Goal: Transaction & Acquisition: Purchase product/service

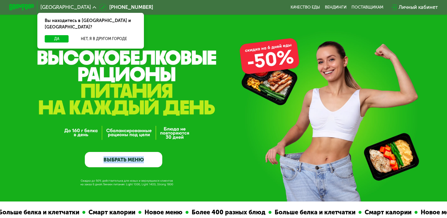
drag, startPoint x: 119, startPoint y: 59, endPoint x: 155, endPoint y: 61, distance: 36.5
click at [155, 61] on div "GrowFood — доставка правильного питания ВЫБРАТЬ МЕНЮ" at bounding box center [223, 101] width 447 height 202
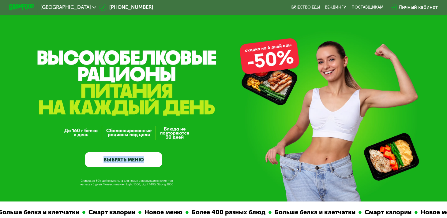
click at [133, 76] on div "GrowFood — доставка правильного питания ВЫБРАТЬ МЕНЮ" at bounding box center [123, 119] width 77 height 96
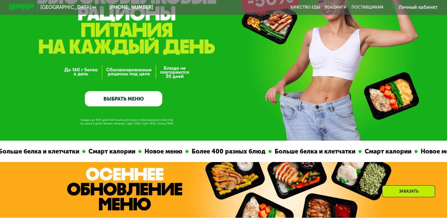
click at [145, 95] on link "ВЫБРАТЬ МЕНЮ" at bounding box center [123, 99] width 77 height 16
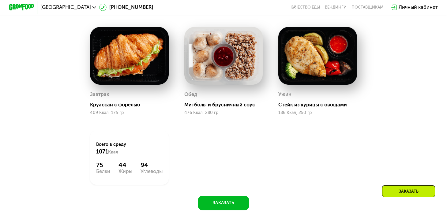
scroll to position [457, 0]
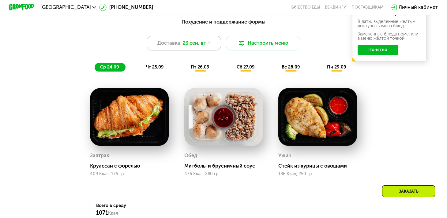
click at [195, 47] on span "23 сен, вт" at bounding box center [194, 43] width 23 height 7
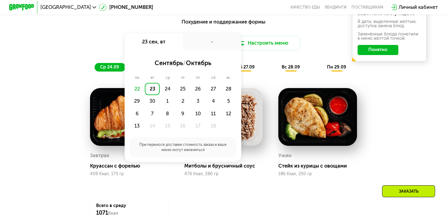
click at [85, 31] on div "Похудение и поддержание формы Доставка: 23 сен, вт 23 сен, вт - сентябрь / октя…" at bounding box center [223, 45] width 367 height 54
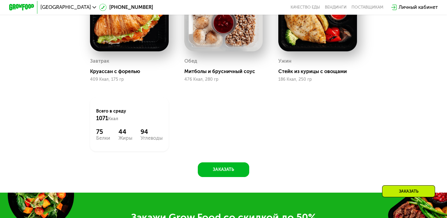
scroll to position [580, 0]
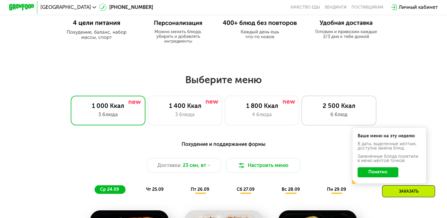
click at [331, 114] on div "6 блюд" at bounding box center [339, 114] width 62 height 7
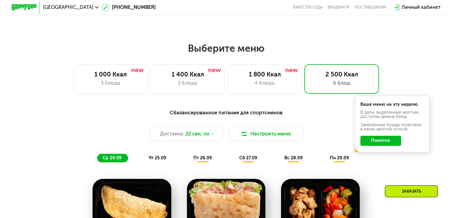
scroll to position [367, 0]
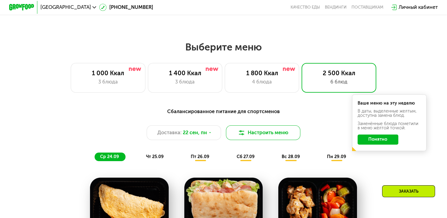
click at [262, 134] on button "Настроить меню" at bounding box center [263, 133] width 74 height 15
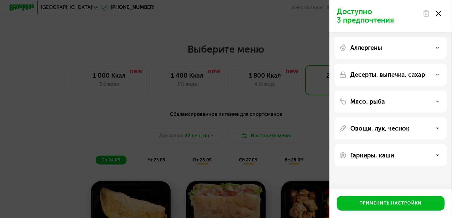
click at [385, 48] on div "Аллергены" at bounding box center [390, 47] width 103 height 7
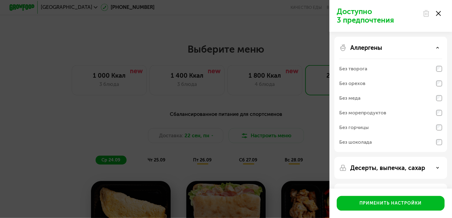
click at [387, 48] on div "Аллергены" at bounding box center [390, 47] width 103 height 7
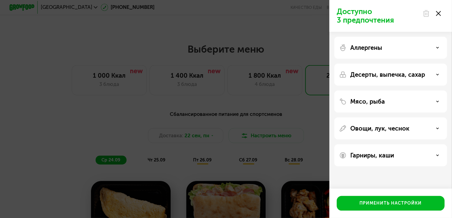
click at [364, 75] on p "Десерты, выпечка, сахар" at bounding box center [387, 74] width 75 height 7
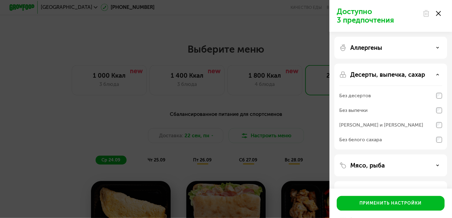
click at [374, 77] on p "Десерты, выпечка, сахар" at bounding box center [387, 74] width 75 height 7
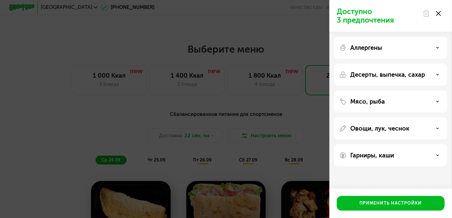
click at [373, 98] on p "Мясо, рыба" at bounding box center [367, 101] width 35 height 7
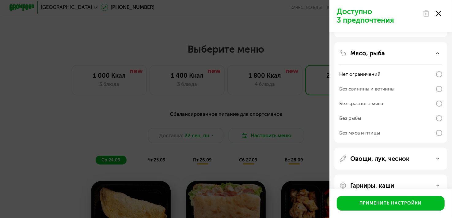
scroll to position [61, 0]
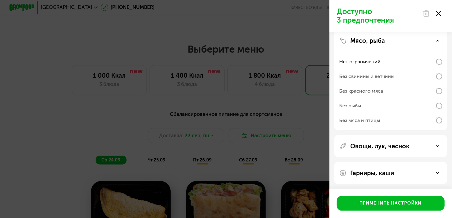
click at [385, 120] on div "Без мяса и птицы" at bounding box center [390, 120] width 103 height 15
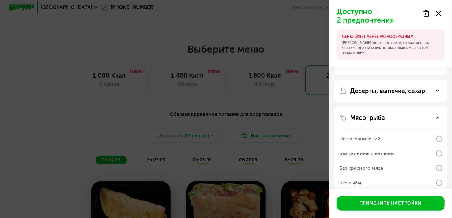
scroll to position [0, 0]
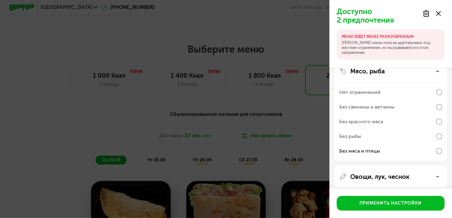
click at [407, 73] on div "Мясо, рыба" at bounding box center [390, 71] width 103 height 7
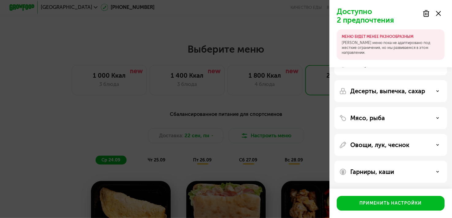
click at [397, 148] on p "Овощи, лук, чеснок" at bounding box center [379, 144] width 59 height 7
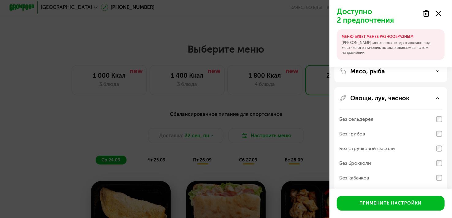
click at [391, 98] on p "Овощи, лук, чеснок" at bounding box center [379, 98] width 59 height 7
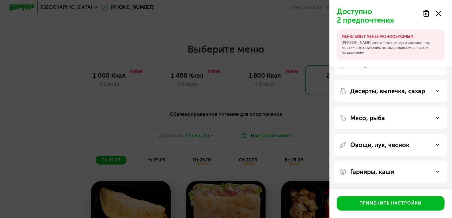
click at [392, 170] on p "Гарниры, каши" at bounding box center [372, 171] width 44 height 7
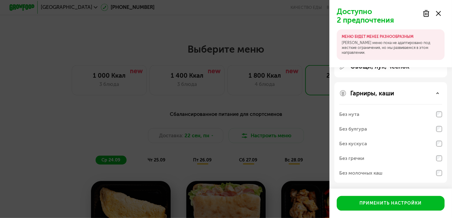
click at [385, 92] on p "Гарниры, каши" at bounding box center [372, 93] width 44 height 7
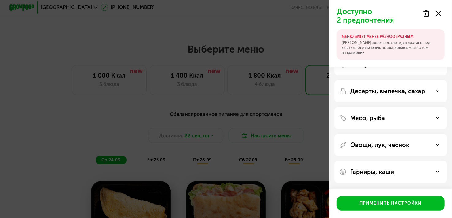
click at [393, 172] on p "Гарниры, каши" at bounding box center [372, 171] width 44 height 7
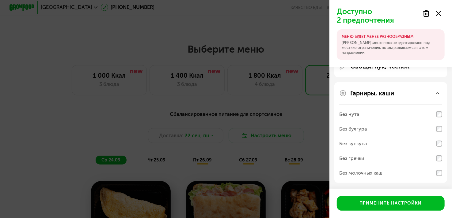
click at [416, 174] on div "Без молочных каш" at bounding box center [390, 173] width 103 height 15
click at [394, 93] on p "Гарниры, каши" at bounding box center [372, 93] width 44 height 7
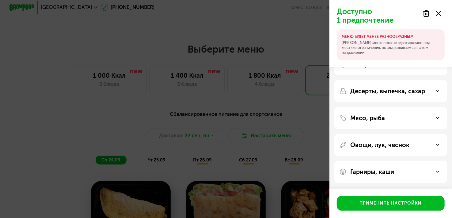
click at [388, 144] on p "Овощи, лук, чеснок" at bounding box center [379, 144] width 59 height 7
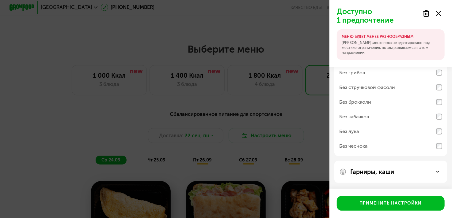
scroll to position [61, 0]
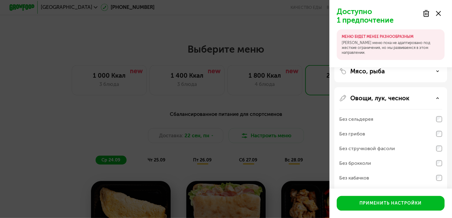
drag, startPoint x: 400, startPoint y: 96, endPoint x: 401, endPoint y: 104, distance: 7.7
click at [400, 96] on p "Овощи, лук, чеснок" at bounding box center [379, 98] width 59 height 7
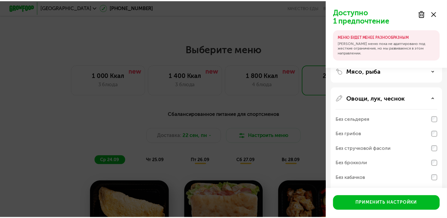
scroll to position [14, 0]
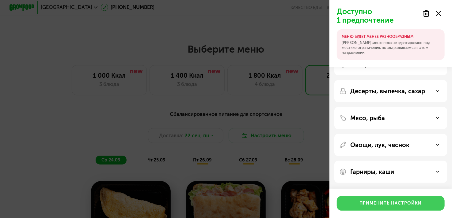
click at [399, 200] on button "Применить настройки" at bounding box center [391, 203] width 108 height 15
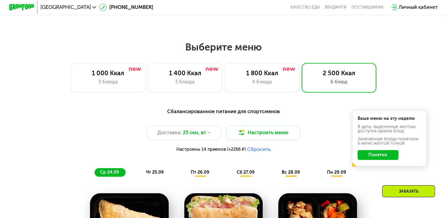
click at [384, 159] on button "Понятно" at bounding box center [378, 155] width 41 height 10
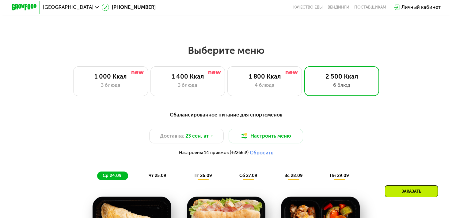
scroll to position [367, 0]
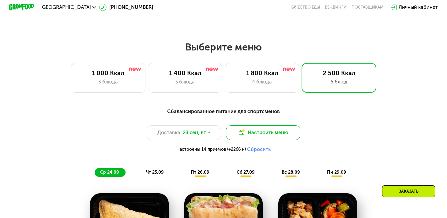
click at [269, 137] on button "Настроить меню" at bounding box center [263, 133] width 74 height 15
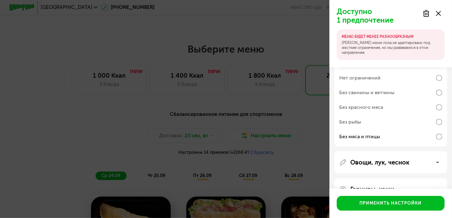
scroll to position [61, 0]
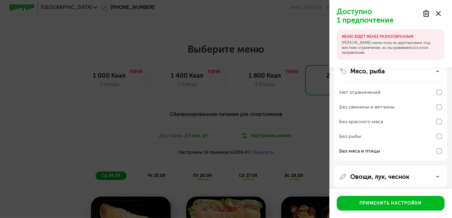
click at [421, 136] on div "Без рыбы" at bounding box center [390, 136] width 103 height 15
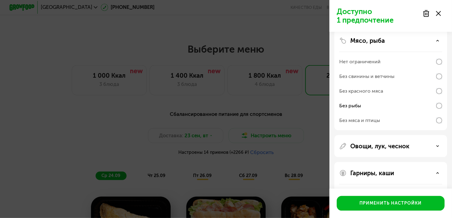
click at [418, 116] on div "Без мяса и птицы" at bounding box center [390, 120] width 103 height 15
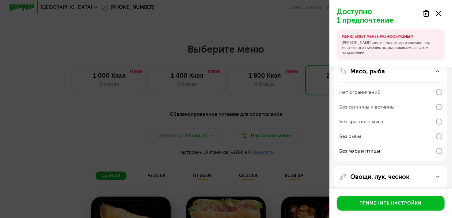
click at [409, 72] on div "Мясо, рыба" at bounding box center [390, 71] width 103 height 7
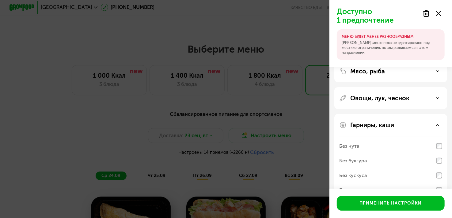
click at [407, 96] on p "Овощи, лук, чеснок" at bounding box center [379, 98] width 59 height 7
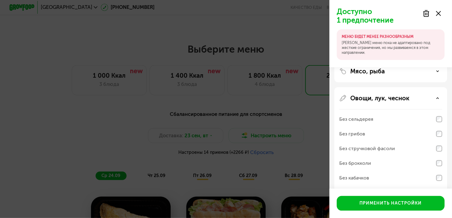
click at [392, 99] on p "Овощи, лук, чеснок" at bounding box center [379, 98] width 59 height 7
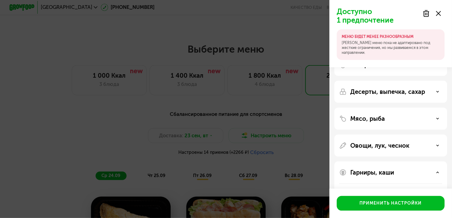
scroll to position [0, 0]
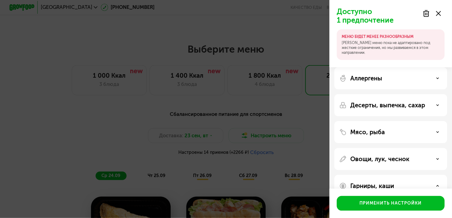
click at [392, 104] on p "Десерты, выпечка, сахар" at bounding box center [387, 105] width 75 height 7
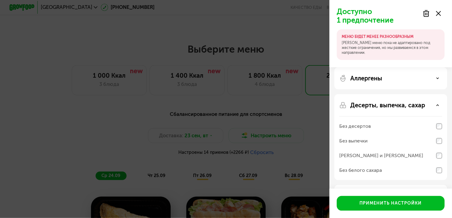
click at [392, 104] on p "Десерты, выпечка, сахар" at bounding box center [387, 105] width 75 height 7
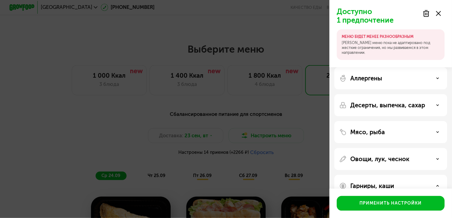
click at [395, 82] on div "Аллергены" at bounding box center [390, 78] width 103 height 7
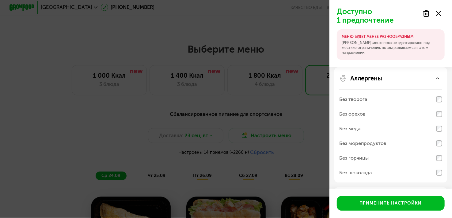
click at [410, 101] on div "Без творога" at bounding box center [390, 99] width 103 height 15
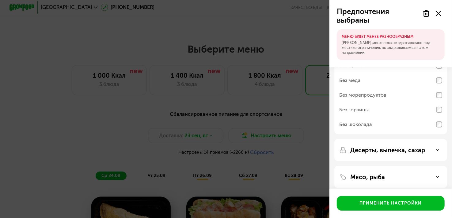
scroll to position [61, 0]
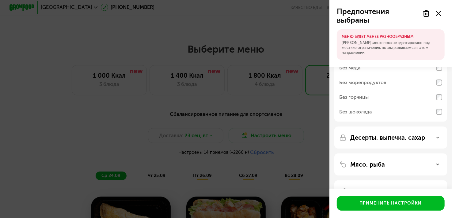
click at [398, 83] on div "Без морепродуктов" at bounding box center [390, 82] width 103 height 15
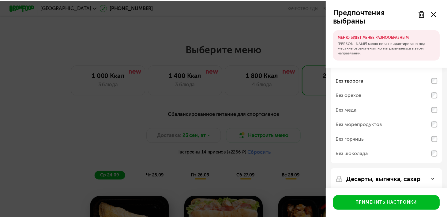
scroll to position [0, 0]
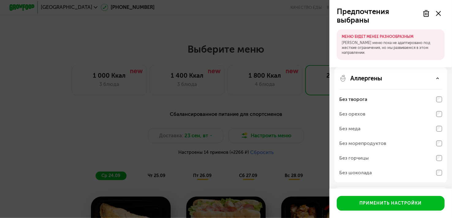
click at [439, 96] on div "Без творога" at bounding box center [390, 99] width 103 height 15
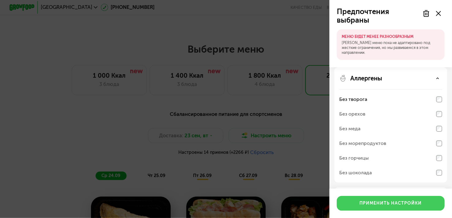
click at [398, 205] on div "Применить настройки" at bounding box center [391, 204] width 62 height 6
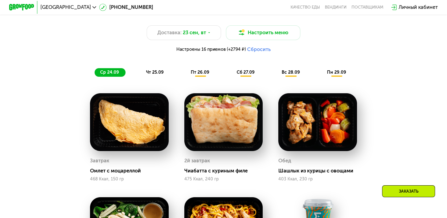
scroll to position [490, 0]
